Goal: Task Accomplishment & Management: Use online tool/utility

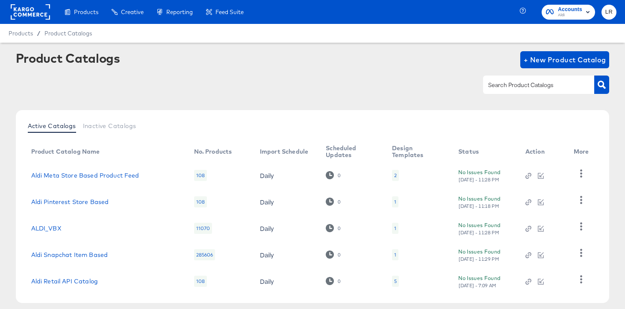
click at [24, 10] on rect at bounding box center [30, 11] width 39 height 15
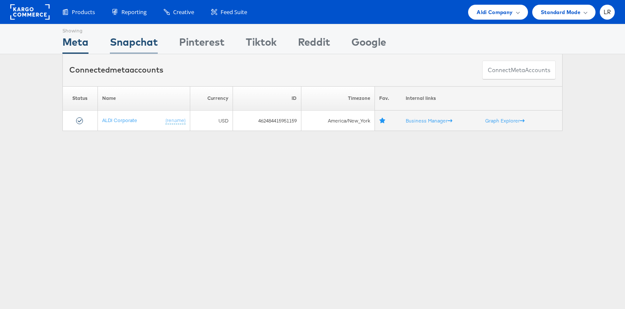
click at [149, 48] on div "Snapchat" at bounding box center [134, 44] width 48 height 19
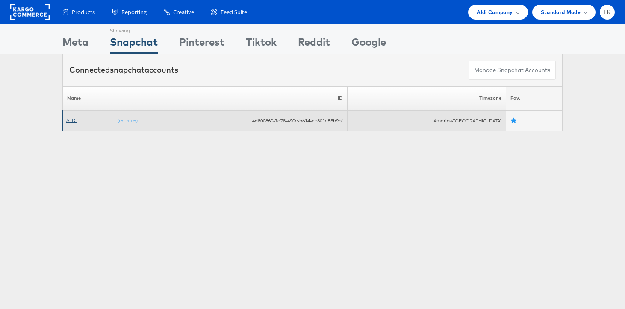
click at [72, 120] on link "ALDI" at bounding box center [71, 120] width 10 height 6
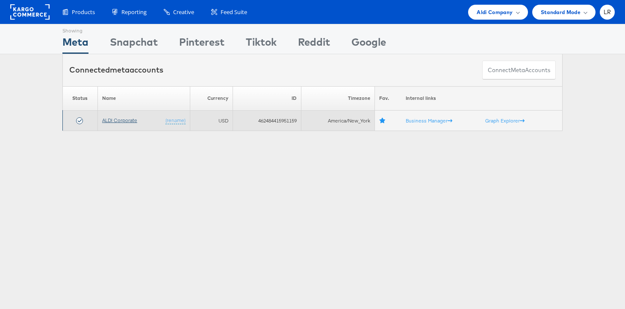
click at [127, 121] on link "ALDI Corporate" at bounding box center [119, 120] width 35 height 6
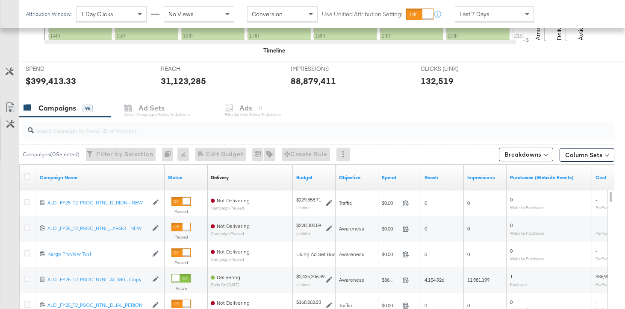
scroll to position [283, 0]
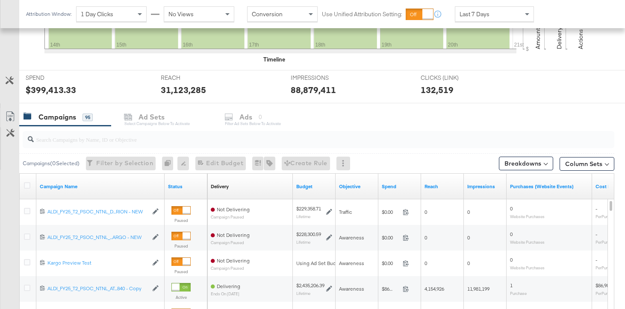
click at [113, 138] on input "search" at bounding box center [298, 136] width 528 height 17
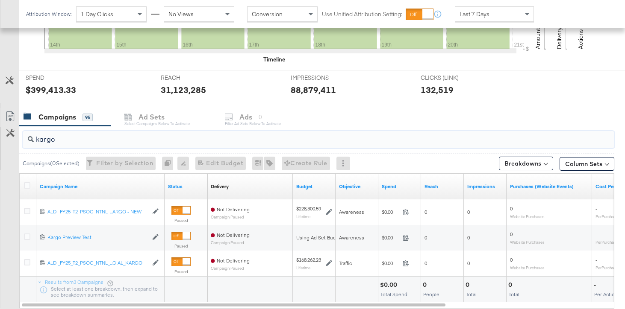
type input "kargo"
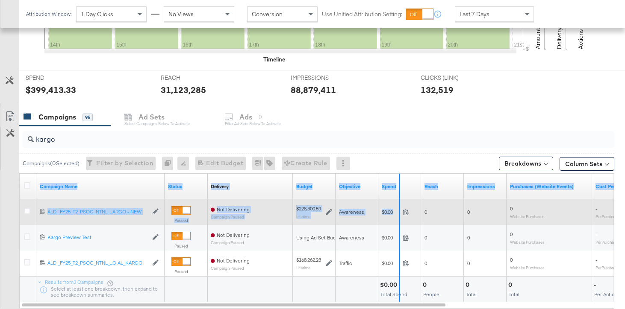
drag, startPoint x: 162, startPoint y: 183, endPoint x: 445, endPoint y: 200, distance: 283.4
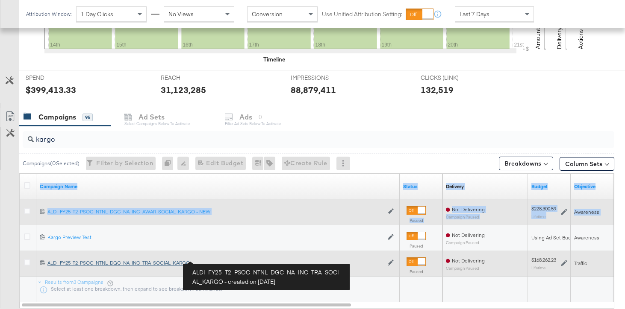
click at [174, 263] on div "ALDI_FY25_T2_PSOC_NTNL_DGC_NA_INC_TRA_SOCIAL_KARGO ALDI_FY25_T2_PSOC_NTNL_DGC_N…" at bounding box center [214, 263] width 335 height 7
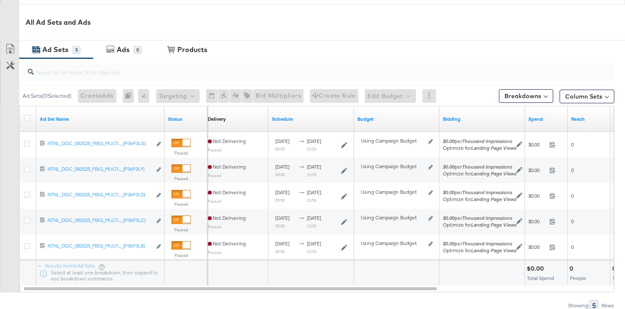
scroll to position [374, 0]
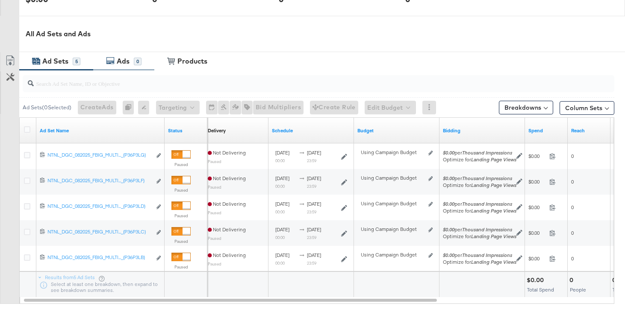
click at [129, 62] on div "Ads" at bounding box center [123, 61] width 13 height 10
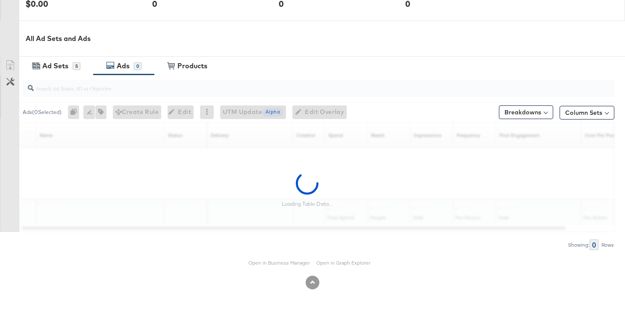
scroll to position [369, 0]
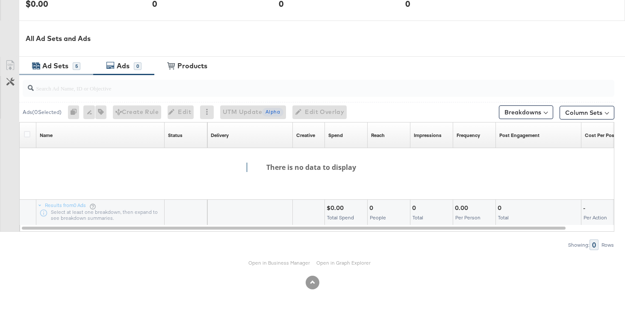
click at [60, 65] on div "Ad Sets" at bounding box center [55, 66] width 26 height 10
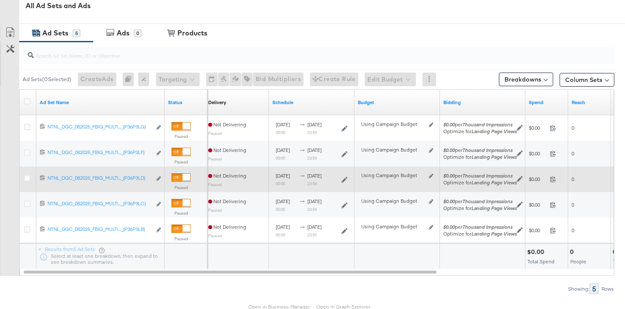
scroll to position [404, 0]
